Goal: Information Seeking & Learning: Learn about a topic

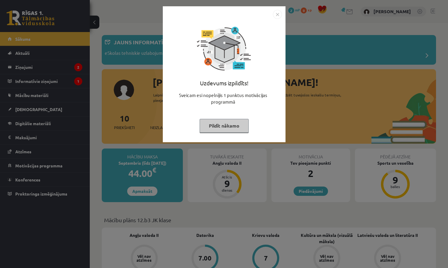
scroll to position [156, 0]
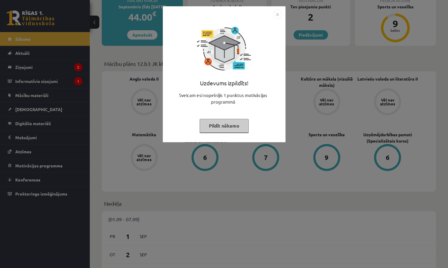
click at [275, 12] on img "Close" at bounding box center [277, 14] width 9 height 9
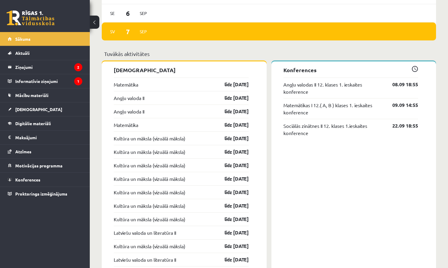
scroll to position [471, 0]
click at [136, 98] on link "Angļu valoda II" at bounding box center [129, 97] width 31 height 7
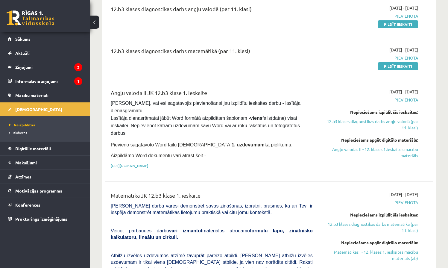
scroll to position [83, 0]
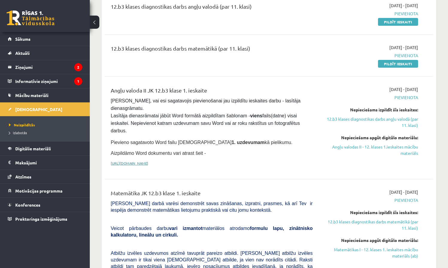
click at [148, 161] on link "https://drive.google.com/drive/folders/1IHE_ip15KOAbO2Se1NDGwZ2e__vlzPUf?usp=sh…" at bounding box center [129, 163] width 37 height 5
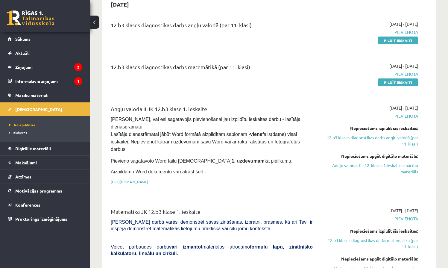
scroll to position [84, 0]
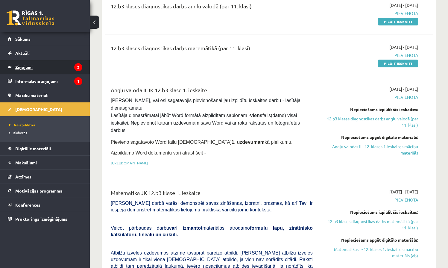
click at [27, 63] on legend "Ziņojumi 2" at bounding box center [48, 67] width 67 height 14
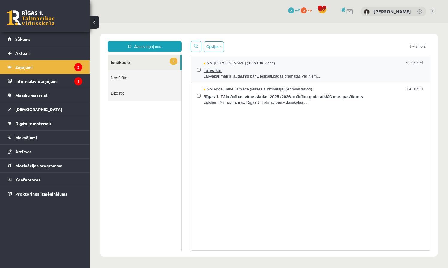
click at [251, 77] on span "Labvakar man ir jautajums par 1 ieskaiti,kadas gramatas var ņiem..." at bounding box center [314, 77] width 220 height 6
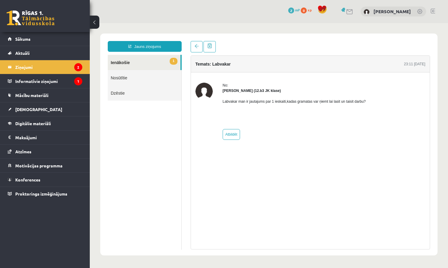
click at [97, 22] on button at bounding box center [95, 22] width 10 height 13
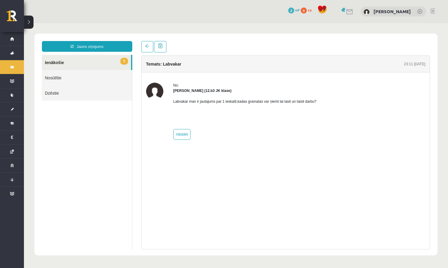
click at [26, 19] on button at bounding box center [29, 22] width 10 height 13
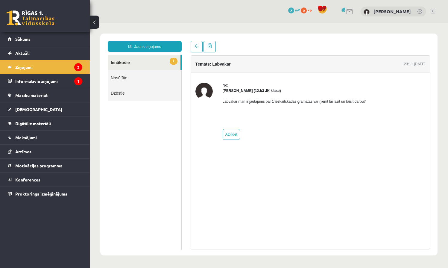
click at [143, 62] on link "1 Ienākošie" at bounding box center [144, 62] width 73 height 15
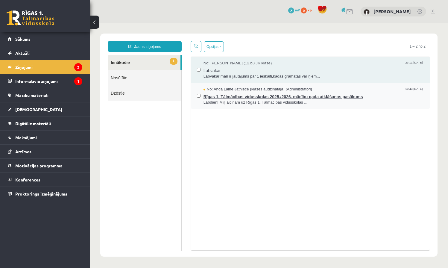
click at [238, 100] on span "Labdien! Mīļi aicinām uz Rīgas 1. Tālmācības vidusskolas ..." at bounding box center [314, 103] width 220 height 6
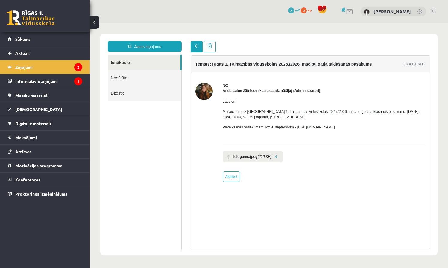
click at [195, 45] on span at bounding box center [197, 46] width 4 height 4
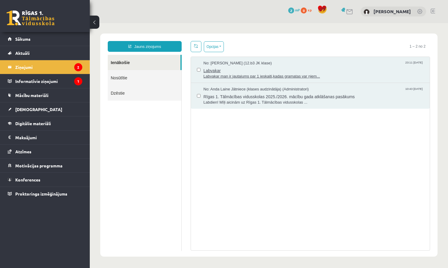
click at [239, 76] on span "Labvakar man ir jautajums par 1 ieskaiti,kadas gramatas var ņiem..." at bounding box center [314, 77] width 220 height 6
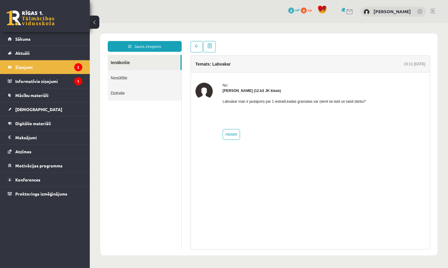
click at [95, 22] on button at bounding box center [95, 22] width 10 height 13
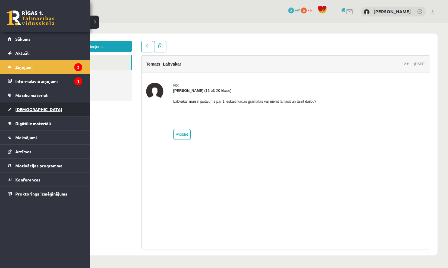
click at [25, 109] on span "[DEMOGRAPHIC_DATA]" at bounding box center [38, 109] width 47 height 5
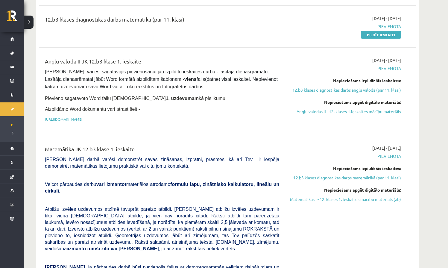
scroll to position [112, 0]
click at [82, 118] on link "https://drive.google.com/drive/folders/1IHE_ip15KOAbO2Se1NDGwZ2e__vlzPUf?usp=sh…" at bounding box center [63, 119] width 37 height 5
click at [82, 119] on link "https://drive.google.com/drive/folders/1IHE_ip15KOAbO2Se1NDGwZ2e__vlzPUf?usp=sh…" at bounding box center [63, 119] width 37 height 5
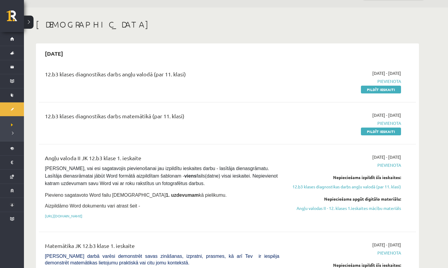
scroll to position [16, 0]
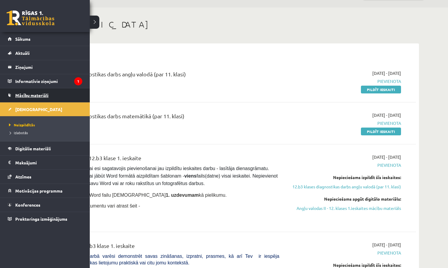
click at [35, 95] on span "Mācību materiāli" at bounding box center [31, 95] width 33 height 5
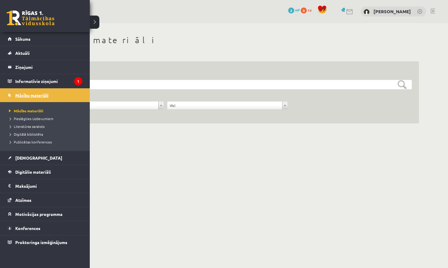
click at [30, 96] on span "Mācību materiāli" at bounding box center [31, 95] width 33 height 5
click at [29, 125] on span "Literatūras saraksts" at bounding box center [25, 126] width 37 height 5
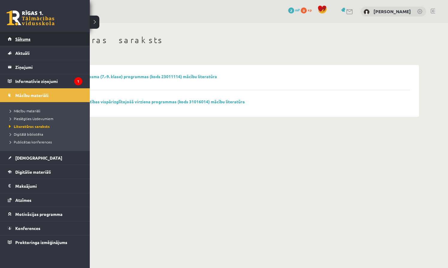
click at [19, 38] on span "Sākums" at bounding box center [22, 38] width 15 height 5
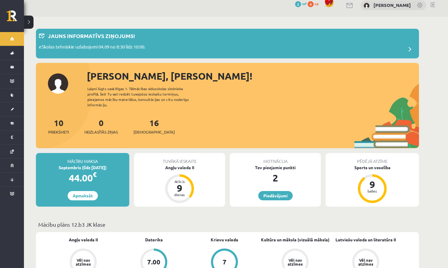
scroll to position [8, 0]
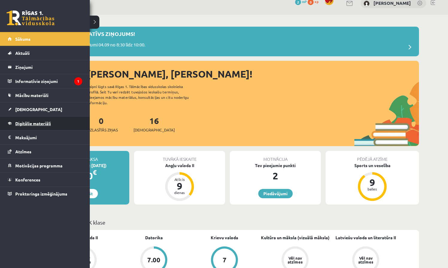
click at [34, 122] on span "Digitālie materiāli" at bounding box center [33, 123] width 36 height 5
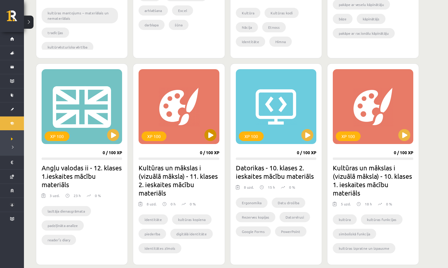
scroll to position [325, 0]
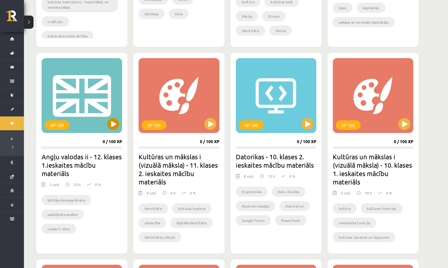
click at [113, 122] on button at bounding box center [113, 124] width 12 height 12
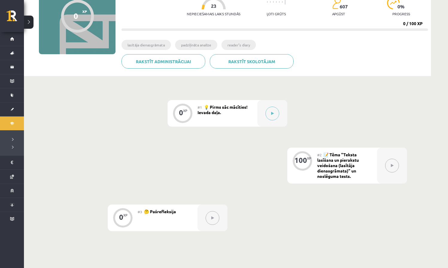
scroll to position [68, 0]
click at [273, 114] on icon at bounding box center [272, 114] width 3 height 4
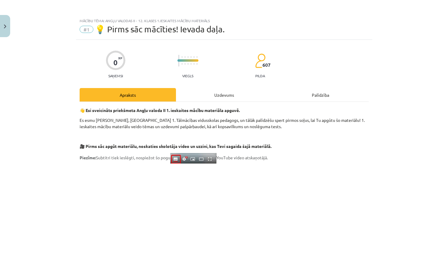
scroll to position [0, 0]
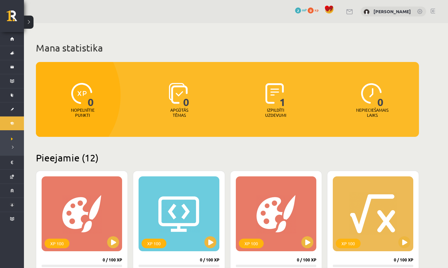
scroll to position [325, 0]
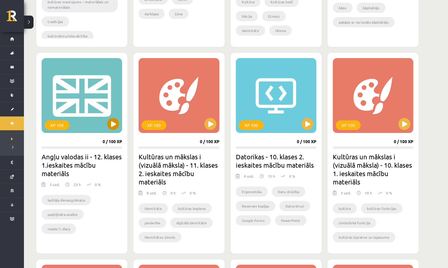
click at [113, 123] on button at bounding box center [113, 124] width 12 height 12
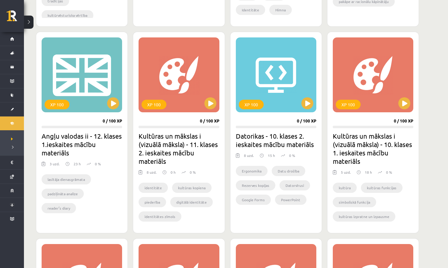
scroll to position [339, 0]
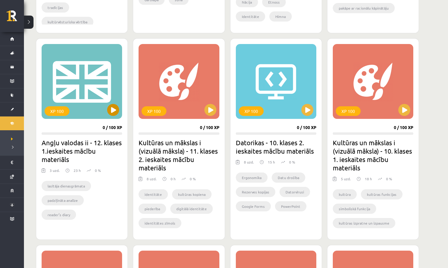
click at [78, 102] on div "XP 100" at bounding box center [82, 81] width 81 height 75
click at [106, 96] on div "XP 100" at bounding box center [82, 81] width 81 height 75
click at [81, 84] on div "XP 100" at bounding box center [82, 81] width 81 height 75
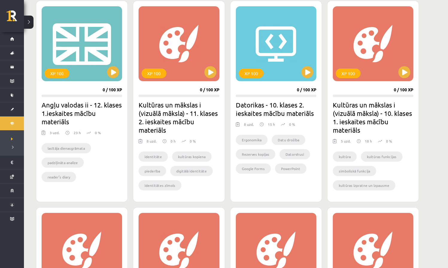
scroll to position [377, 0]
click at [57, 69] on div "XP 100" at bounding box center [57, 73] width 25 height 10
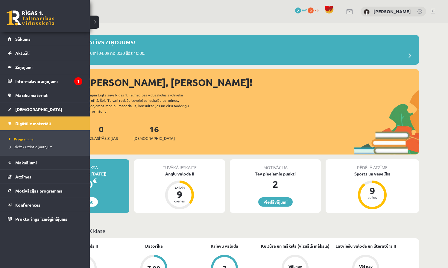
click at [25, 139] on span "Programma" at bounding box center [20, 139] width 26 height 5
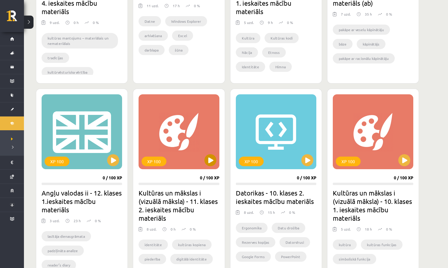
scroll to position [289, 0]
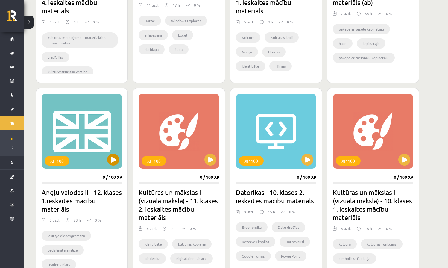
click at [114, 159] on button at bounding box center [113, 160] width 12 height 12
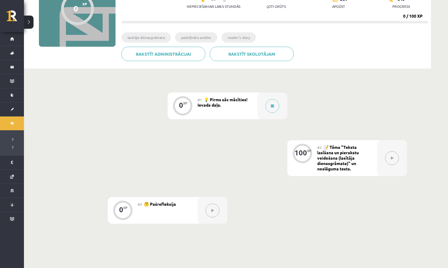
scroll to position [98, 0]
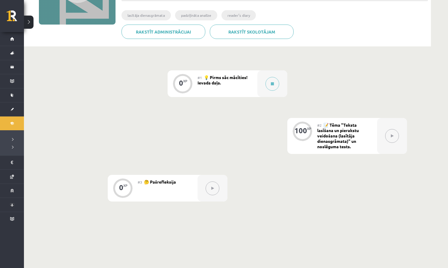
click at [392, 134] on button at bounding box center [392, 136] width 14 height 14
click at [343, 132] on span "📝 Tēma "Teksta lasīšana un pierakstu veidošana (lasītāja dienasgrāmata)" un nos…" at bounding box center [338, 135] width 42 height 27
click at [299, 145] on div "100 XP" at bounding box center [302, 136] width 30 height 36
click at [270, 83] on button at bounding box center [273, 84] width 14 height 14
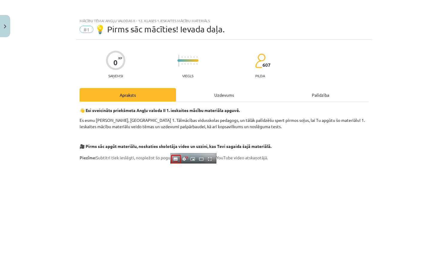
click at [3, 25] on button "Close" at bounding box center [5, 26] width 10 height 22
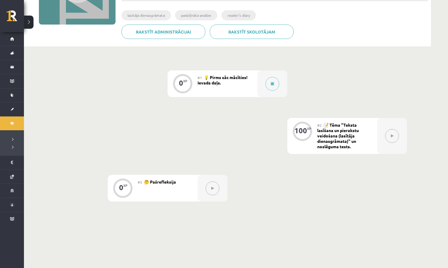
click at [393, 134] on button at bounding box center [392, 136] width 14 height 14
click at [284, 191] on div "0 XP #1 💡 Pirms sāc mācīties! Ievada daļa. 100 XP #2 📝 Tēma "Teksta lasīšana un…" at bounding box center [227, 135] width 359 height 131
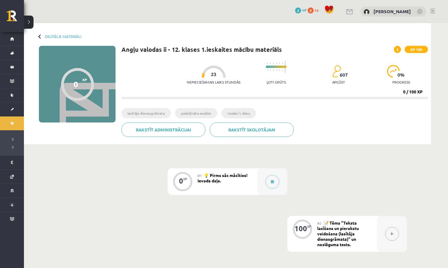
scroll to position [98, 0]
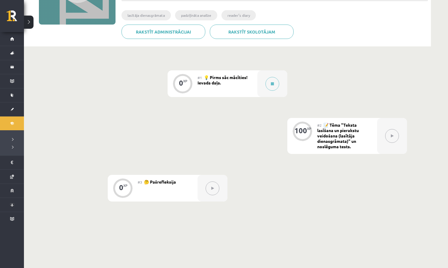
click at [301, 135] on div "100 XP" at bounding box center [302, 131] width 18 height 18
click at [333, 142] on span "📝 Tēma "Teksta lasīšana un pierakstu veidošana (lasītāja dienasgrāmata)" un nos…" at bounding box center [338, 135] width 42 height 27
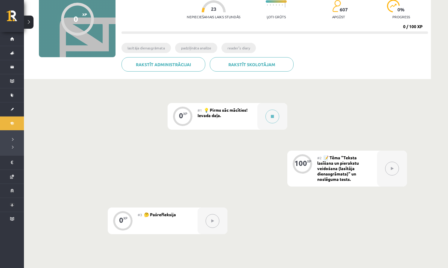
scroll to position [78, 0]
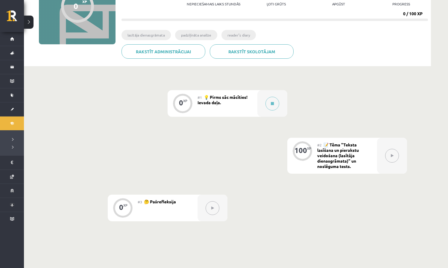
click at [317, 160] on span "📝 Tēma "Teksta lasīšana un pierakstu veidošana (lasītāja dienasgrāmata)" un nos…" at bounding box center [338, 155] width 42 height 27
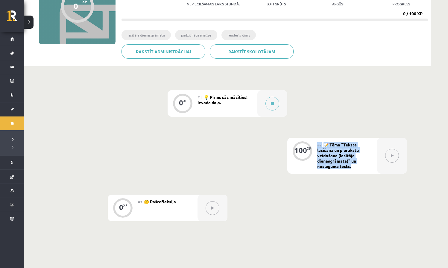
click at [394, 153] on button at bounding box center [392, 156] width 14 height 14
click at [300, 158] on div "100 XP" at bounding box center [302, 150] width 18 height 18
click at [213, 207] on icon at bounding box center [212, 208] width 3 height 4
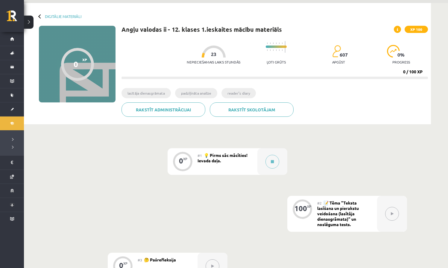
scroll to position [22, 0]
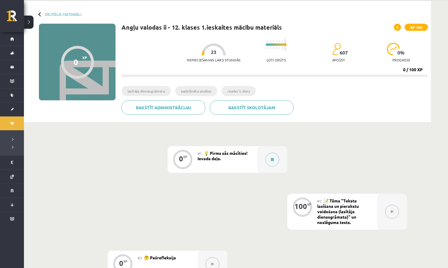
click at [221, 156] on span "💡 Pirms sāc mācīties! Ievada daļa." at bounding box center [223, 155] width 50 height 11
click at [292, 189] on div "0 XP #1 💡 Pirms sāc mācīties! Ievada daļa. 100 XP #2 📝 Tēma "Teksta lasīšana un…" at bounding box center [227, 211] width 359 height 131
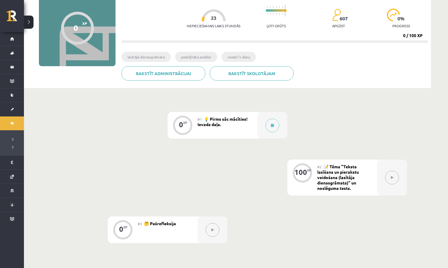
scroll to position [57, 0]
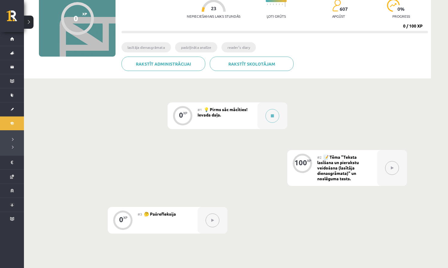
scroll to position [71, 0]
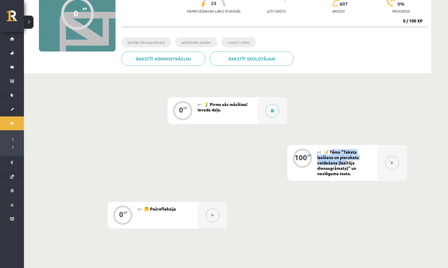
drag, startPoint x: 333, startPoint y: 152, endPoint x: 345, endPoint y: 160, distance: 15.0
click at [345, 160] on span "📝 Tēma "Teksta lasīšana un pierakstu veidošana (lasītāja dienasgrāmata)" un nos…" at bounding box center [338, 162] width 42 height 27
click at [344, 138] on div "0 XP #1 💡 Pirms sāc mācīties! Ievada daļa. 100 XP #2 📝 Tēma "Teksta lasīšana un…" at bounding box center [227, 162] width 359 height 131
drag, startPoint x: 331, startPoint y: 151, endPoint x: 357, endPoint y: 174, distance: 35.4
click at [357, 174] on div "#2 📝 Tēma "Teksta lasīšana un pierakstu veidošana (lasītāja dienasgrāmata)" un …" at bounding box center [347, 163] width 60 height 36
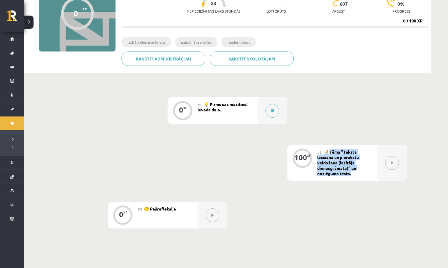
copy span "ēma "Teksta lasīšana un pierakstu veidošana (lasītāja dienasgrāmata)" un noslēg…"
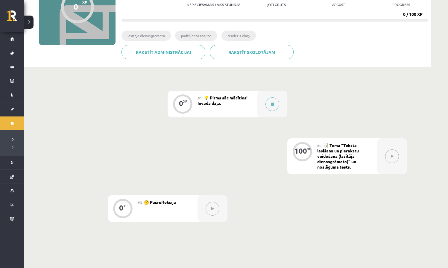
scroll to position [72, 0]
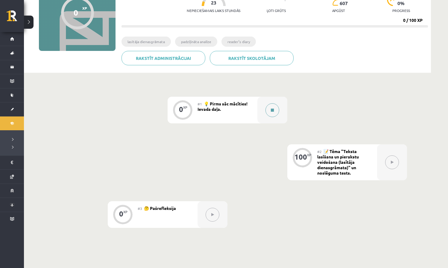
click at [271, 109] on icon at bounding box center [272, 110] width 3 height 4
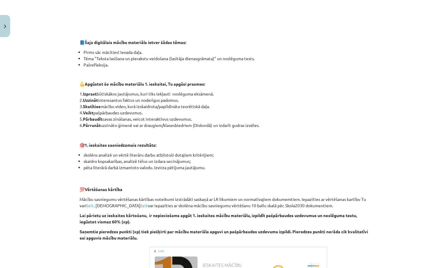
scroll to position [253, 0]
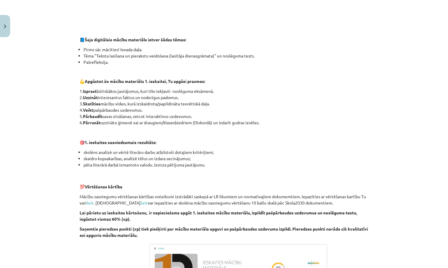
click at [5, 23] on button "Close" at bounding box center [5, 26] width 10 height 22
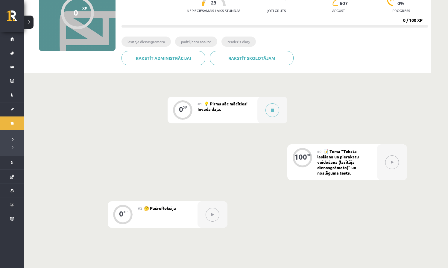
click at [392, 163] on icon at bounding box center [392, 162] width 3 height 4
click at [327, 163] on span "📝 Tēma "Teksta lasīšana un pierakstu veidošana (lasītāja dienasgrāmata)" un nos…" at bounding box center [338, 161] width 42 height 27
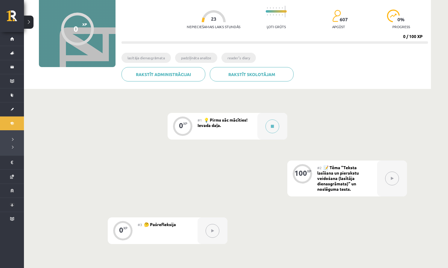
scroll to position [57, 0]
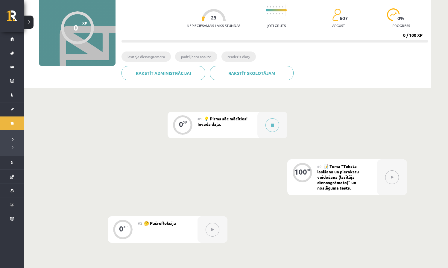
click at [393, 177] on icon at bounding box center [392, 177] width 3 height 4
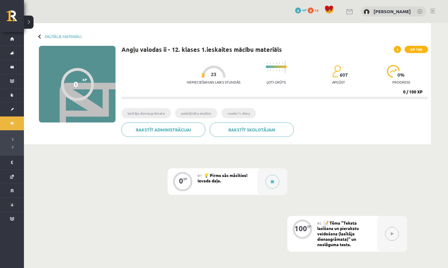
scroll to position [0, 0]
click at [416, 50] on span "XP 100" at bounding box center [416, 49] width 23 height 7
click at [77, 84] on div "0" at bounding box center [76, 84] width 4 height 9
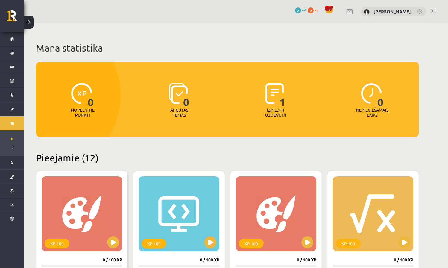
scroll to position [289, 0]
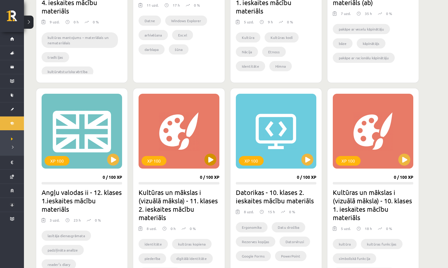
click at [210, 159] on button at bounding box center [210, 160] width 12 height 12
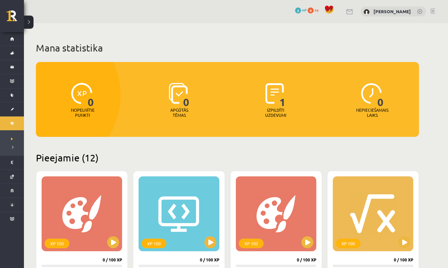
scroll to position [0, 0]
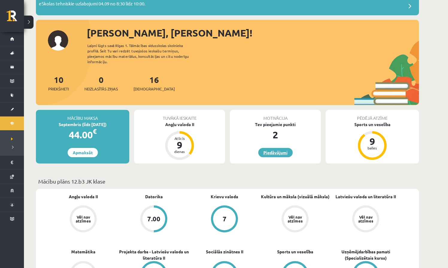
scroll to position [52, 0]
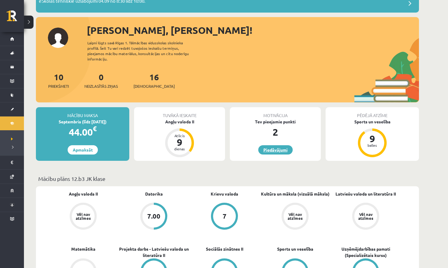
click at [277, 145] on link "Piedāvājumi" at bounding box center [275, 149] width 34 height 9
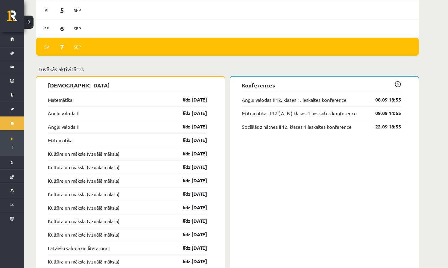
scroll to position [468, 0]
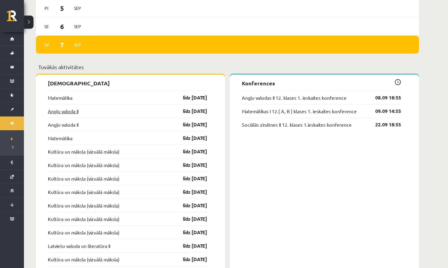
click at [72, 107] on link "Angļu valoda II" at bounding box center [63, 110] width 31 height 7
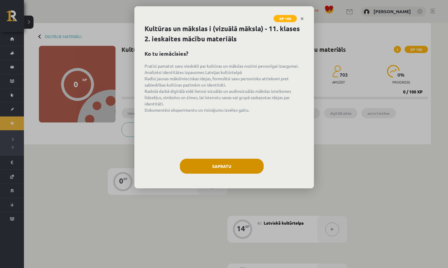
click at [229, 166] on button "Sapratu" at bounding box center [222, 166] width 84 height 15
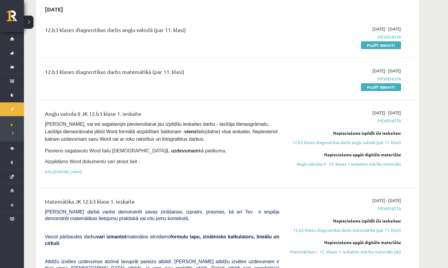
scroll to position [60, 0]
click at [316, 142] on link "12.b3 klases diagnostikas darbs angļu valodā (par 11. klasi)" at bounding box center [344, 142] width 113 height 6
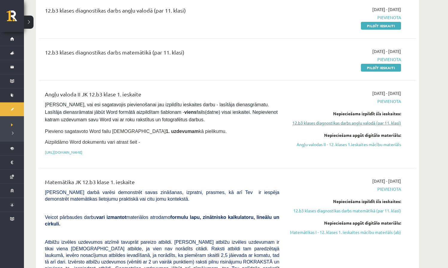
click at [316, 122] on link "12.b3 klases diagnostikas darbs angļu valodā (par 11. klasi)" at bounding box center [344, 123] width 113 height 6
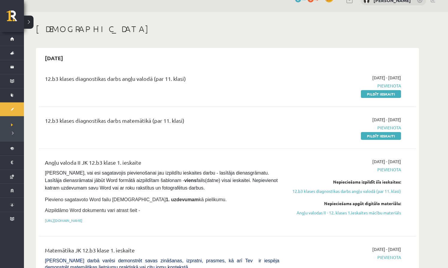
scroll to position [10, 0]
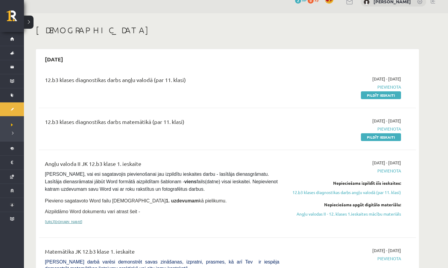
click at [82, 219] on link "[URL][DOMAIN_NAME]" at bounding box center [63, 221] width 37 height 5
click at [82, 222] on link "[URL][DOMAIN_NAME]" at bounding box center [63, 221] width 37 height 5
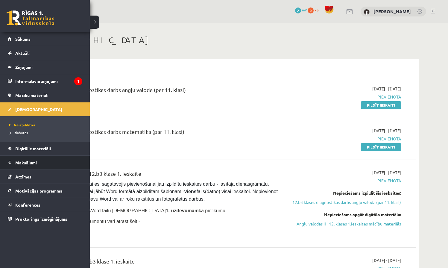
scroll to position [0, 0]
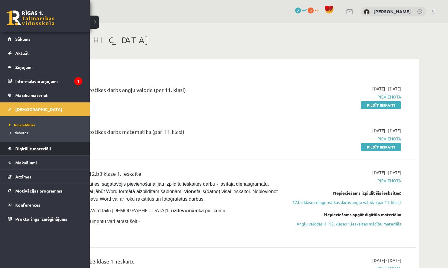
click at [29, 151] on link "Digitālie materiāli" at bounding box center [45, 149] width 75 height 14
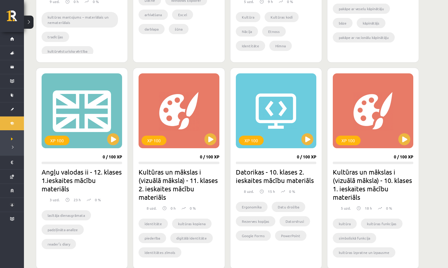
scroll to position [319, 0]
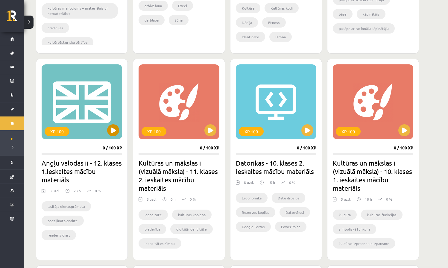
click at [90, 117] on div "XP 100" at bounding box center [82, 101] width 81 height 75
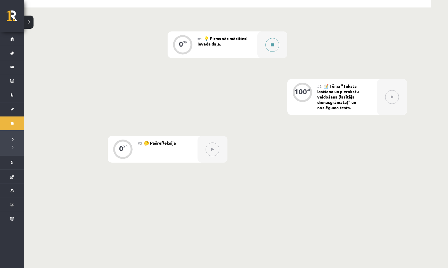
scroll to position [136, 0]
click at [210, 150] on button at bounding box center [213, 150] width 14 height 14
click at [119, 152] on div "0" at bounding box center [121, 148] width 4 height 5
click at [207, 151] on button at bounding box center [213, 150] width 14 height 14
click at [272, 48] on button at bounding box center [273, 46] width 14 height 14
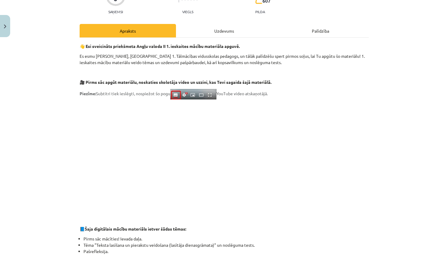
scroll to position [73, 0]
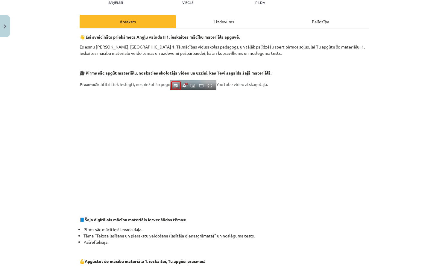
click at [366, 132] on p at bounding box center [224, 148] width 289 height 109
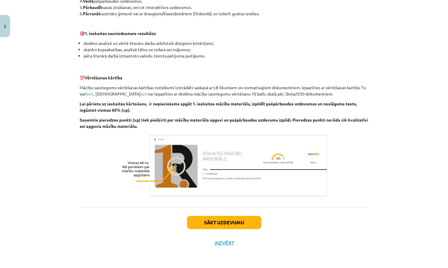
scroll to position [100, 0]
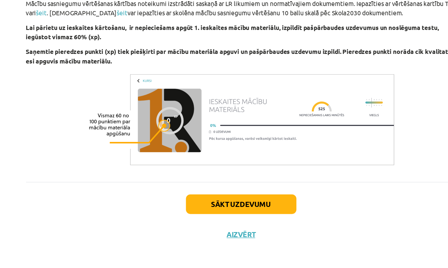
click at [187, 216] on button "Sākt uzdevumu" at bounding box center [224, 222] width 74 height 13
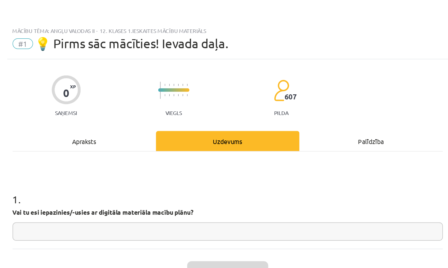
scroll to position [58, 0]
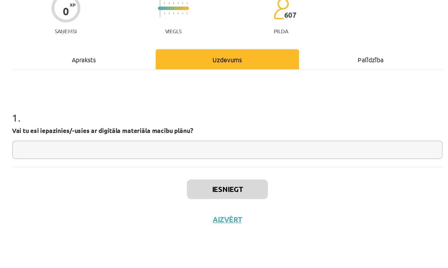
click at [213, 199] on button "Aizvērt" at bounding box center [224, 202] width 23 height 6
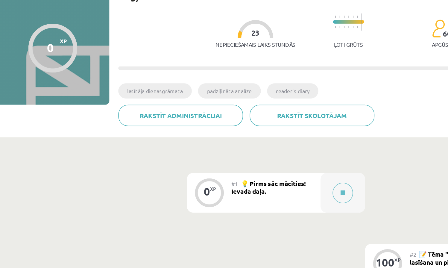
scroll to position [21, 0]
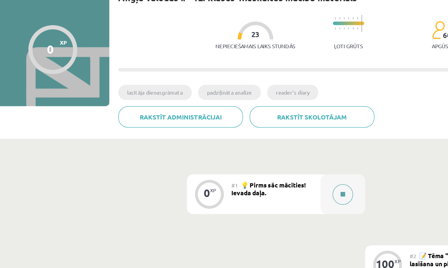
click at [257, 147] on div at bounding box center [272, 160] width 30 height 27
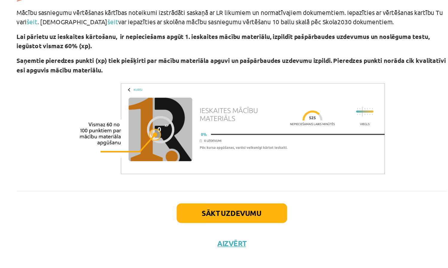
scroll to position [363, 0]
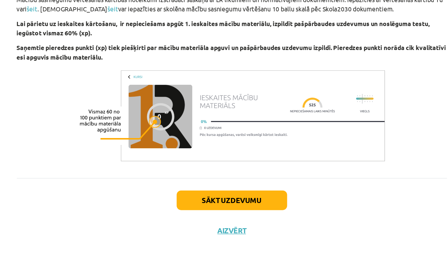
click at [187, 216] on button "Sākt uzdevumu" at bounding box center [224, 222] width 74 height 13
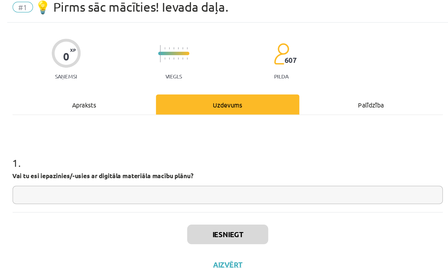
click at [80, 149] on input "text" at bounding box center [224, 155] width 289 height 12
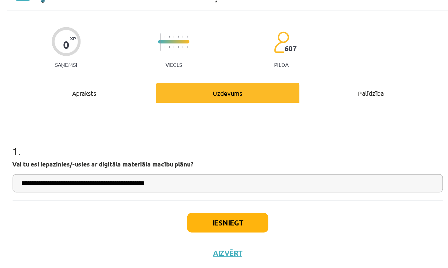
type input "**********"
click at [197, 175] on button "Iesniegt" at bounding box center [224, 181] width 54 height 13
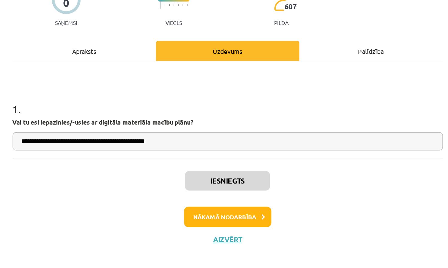
click at [195, 199] on button "Nākamā nodarbība" at bounding box center [224, 206] width 59 height 14
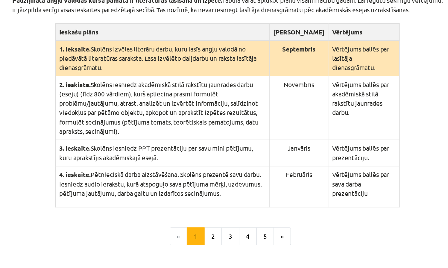
scroll to position [133, 0]
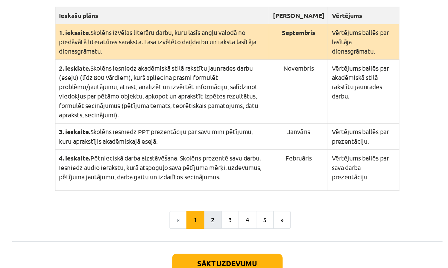
click at [208, 187] on button "2" at bounding box center [214, 193] width 12 height 12
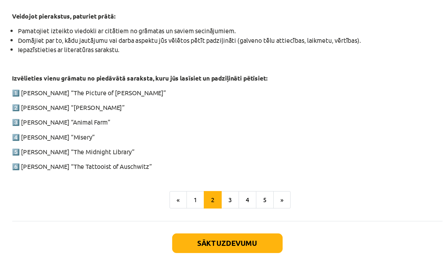
scroll to position [216, 0]
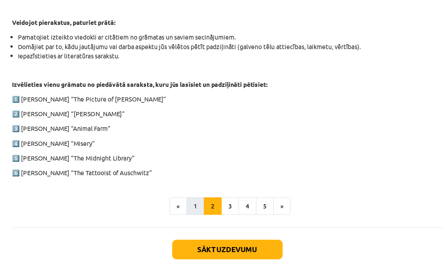
click at [197, 220] on button "1" at bounding box center [203, 226] width 12 height 12
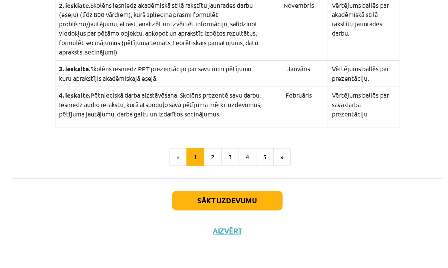
scroll to position [133, 0]
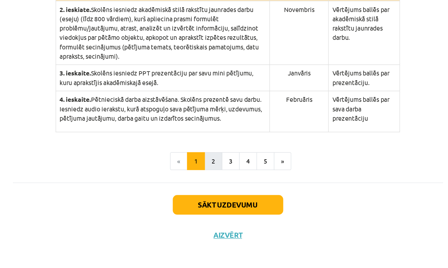
click at [208, 187] on button "2" at bounding box center [214, 193] width 12 height 12
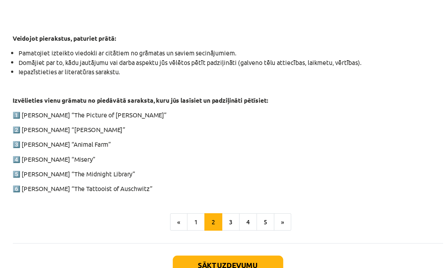
scroll to position [206, 0]
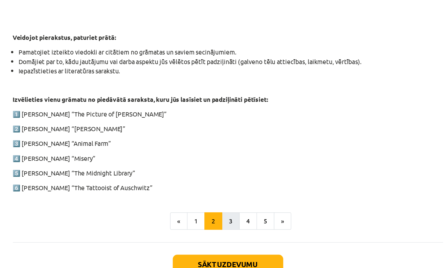
click at [220, 231] on button "3" at bounding box center [226, 237] width 12 height 12
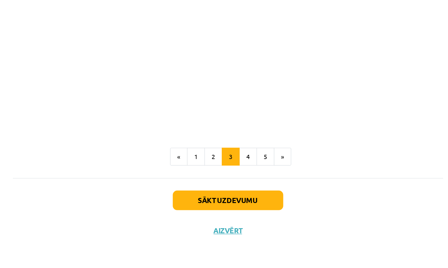
scroll to position [453, 0]
click at [232, 187] on button "4" at bounding box center [238, 193] width 12 height 12
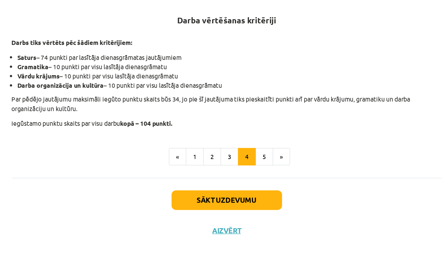
scroll to position [138, 0]
click at [243, 187] on button "5" at bounding box center [249, 193] width 12 height 12
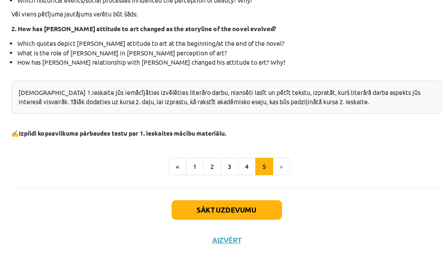
scroll to position [130, 0]
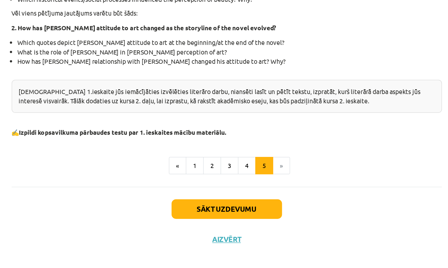
click at [255, 193] on li "»" at bounding box center [260, 199] width 11 height 12
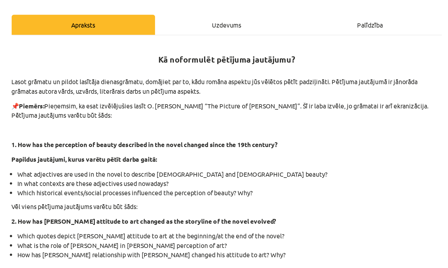
scroll to position [0, 0]
